Goal: Information Seeking & Learning: Learn about a topic

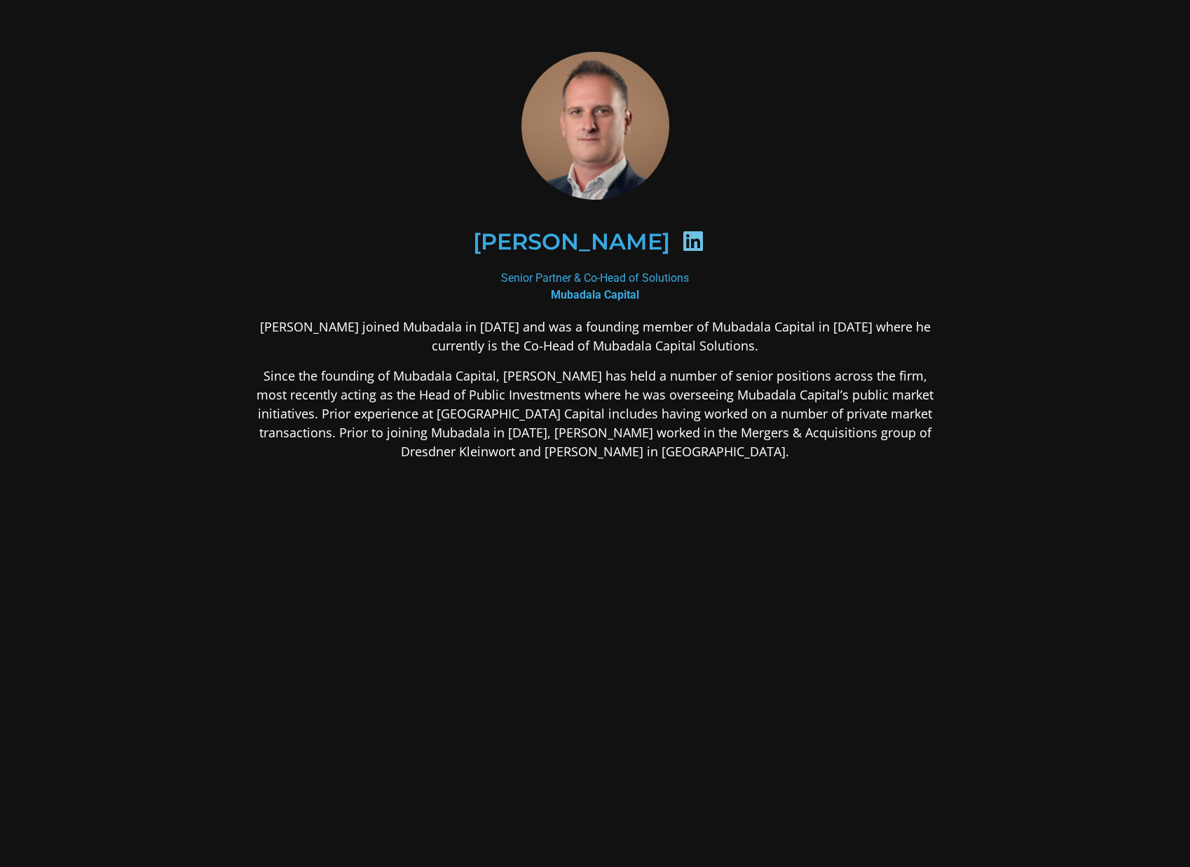
click at [260, 339] on p "[PERSON_NAME] joined Mubadala in [DATE] and was a founding member of Mubadala C…" at bounding box center [594, 337] width 681 height 38
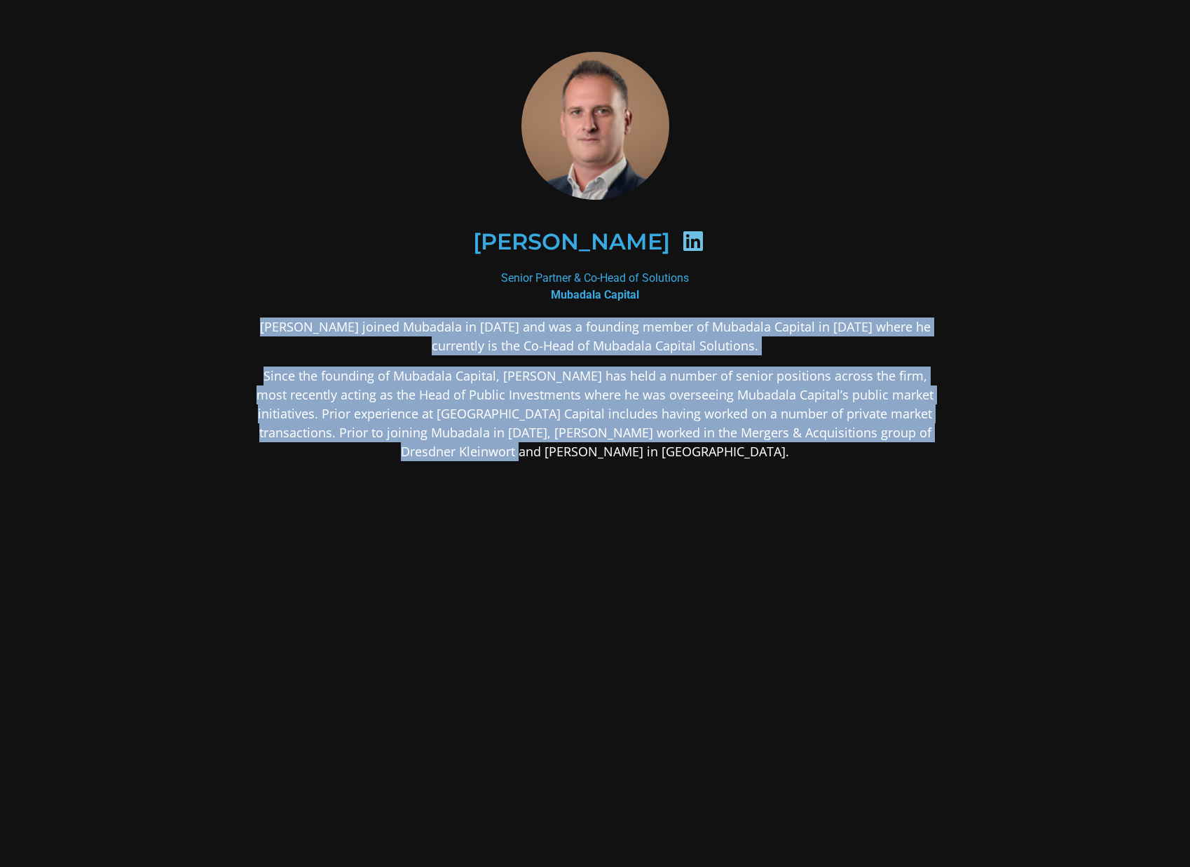
drag, startPoint x: 733, startPoint y: 452, endPoint x: 216, endPoint y: 316, distance: 534.9
click at [217, 316] on div "[PERSON_NAME] Senior Partner & Co-Head of Solutions Mubadala Capital [PERSON_NA…" at bounding box center [595, 367] width 757 height 707
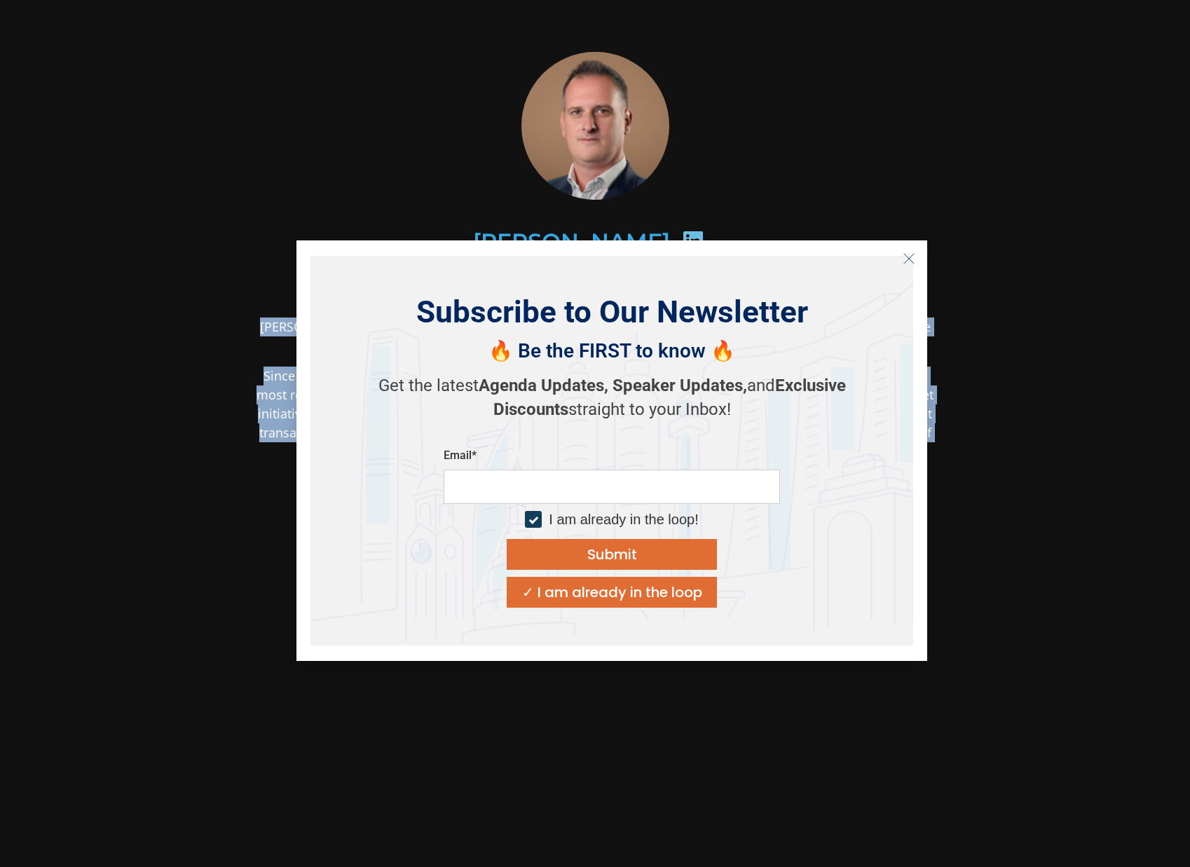
copy div "[PERSON_NAME] joined Mubadala in [DATE] and was a founding member of Mubadala C…"
click at [250, 229] on div "[PERSON_NAME] Senior Partner & Co-Head of Solutions Mubadala Capital [PERSON_NA…" at bounding box center [595, 367] width 757 height 707
click at [902, 256] on button "Close" at bounding box center [909, 258] width 22 height 22
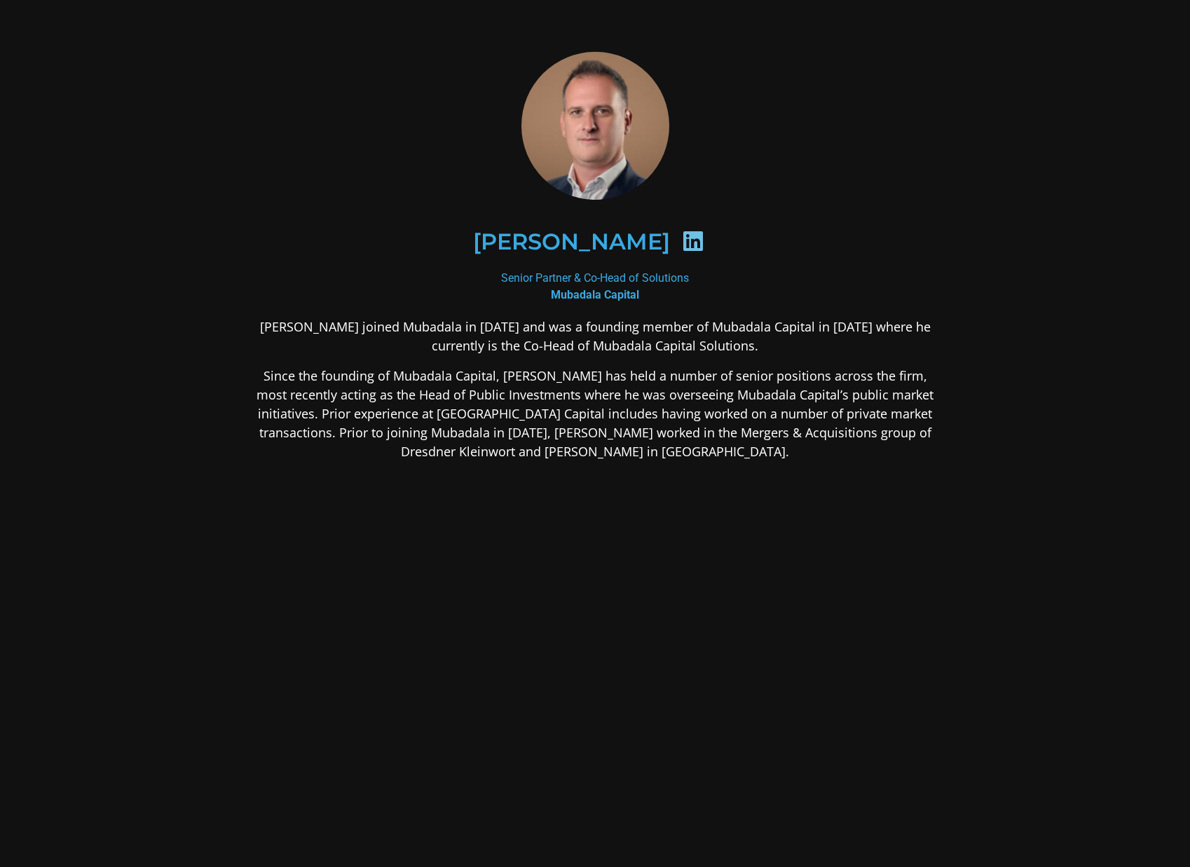
click at [742, 463] on div "[PERSON_NAME] joined Mubadala in [DATE] and was a founding member of Mubadala C…" at bounding box center [594, 500] width 681 height 365
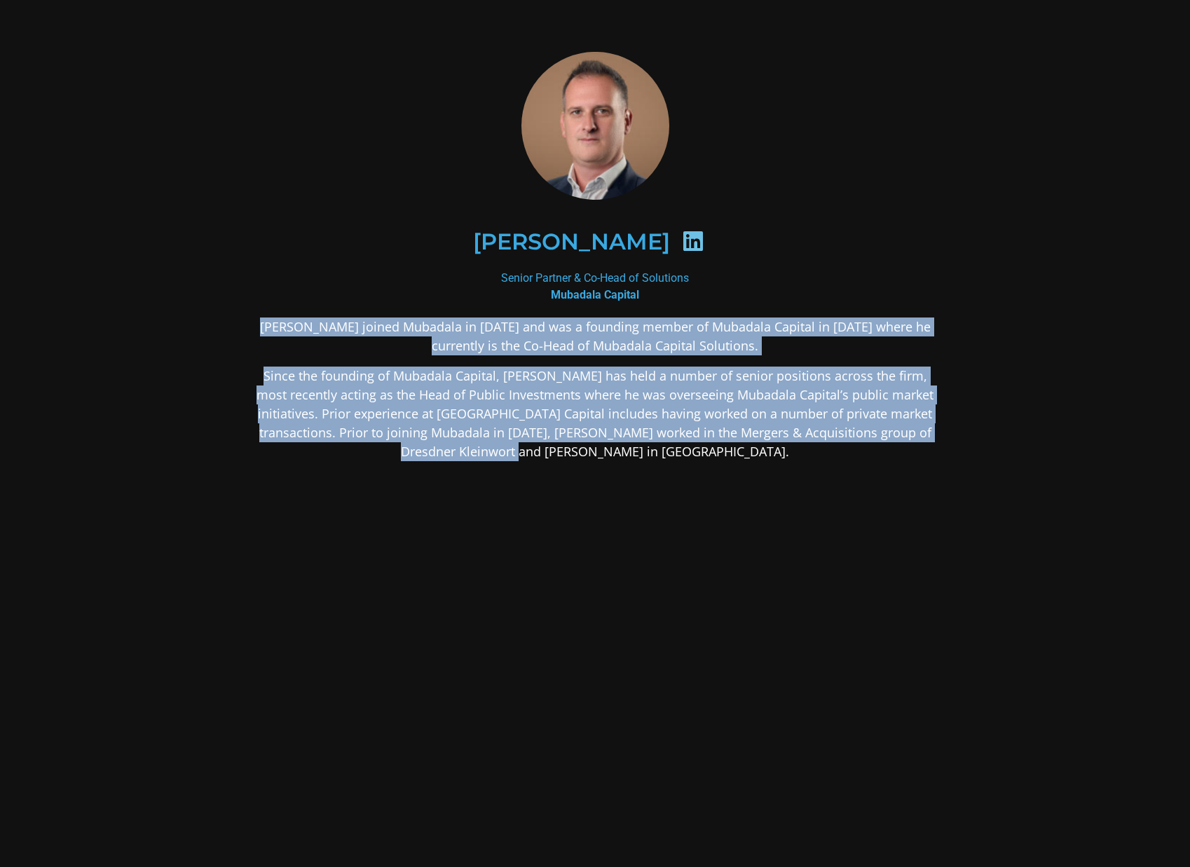
drag, startPoint x: 719, startPoint y: 450, endPoint x: 262, endPoint y: 327, distance: 473.2
click at [262, 327] on div "[PERSON_NAME] joined Mubadala in [DATE] and was a founding member of Mubadala C…" at bounding box center [594, 500] width 681 height 365
copy div "[PERSON_NAME] joined Mubadala in [DATE] and was a founding member of Mubadala C…"
